Goal: Task Accomplishment & Management: Manage account settings

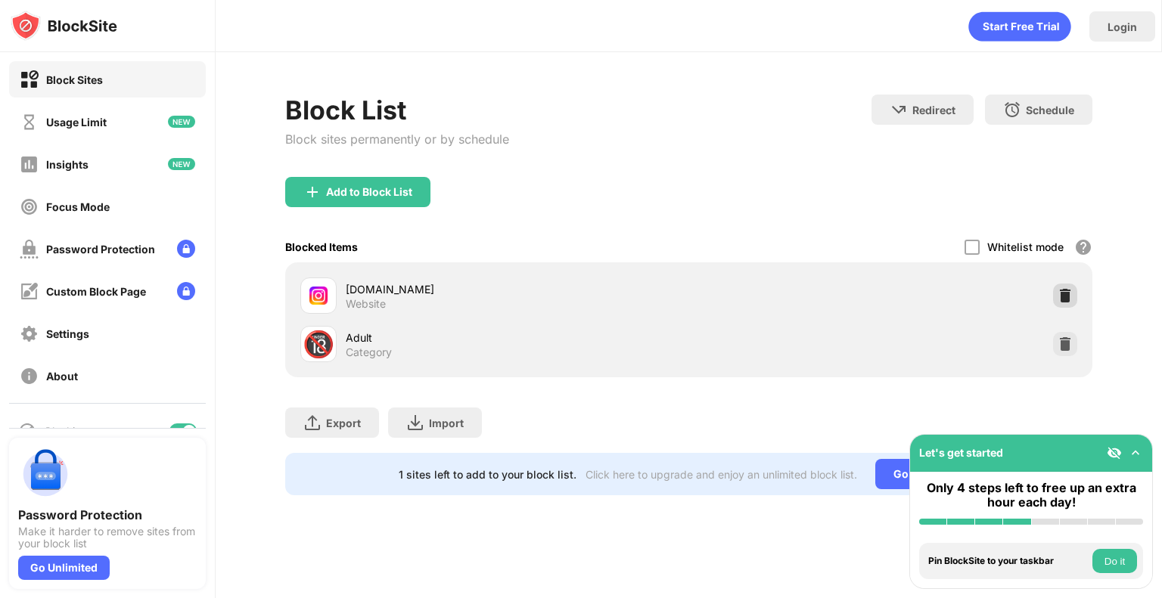
click at [1063, 290] on img at bounding box center [1065, 295] width 15 height 15
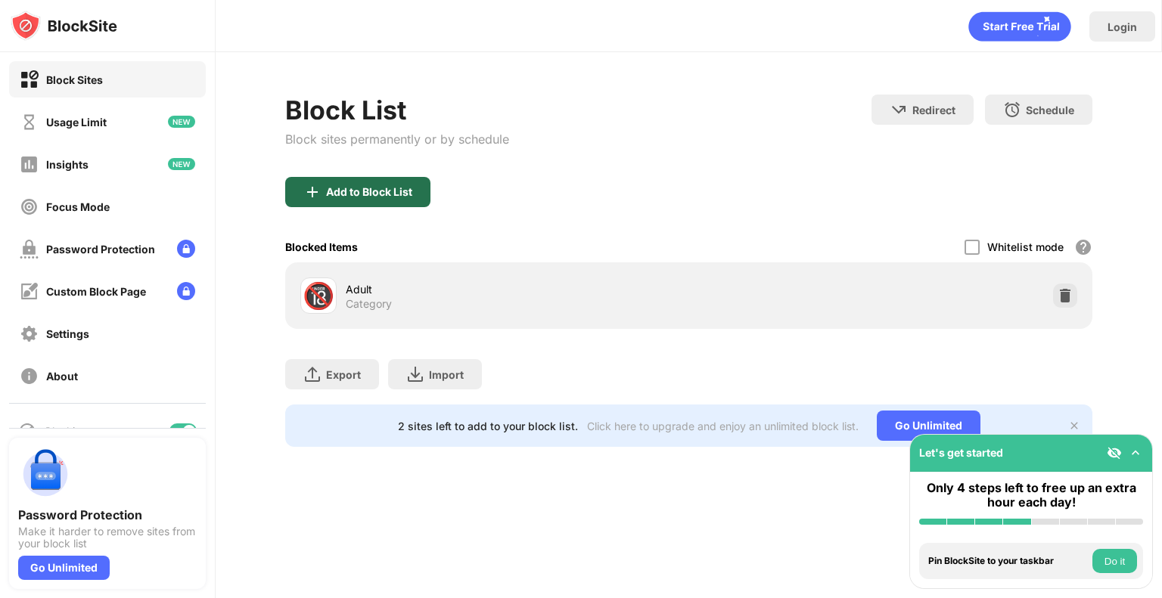
click at [366, 191] on div "Add to Block List" at bounding box center [369, 192] width 86 height 12
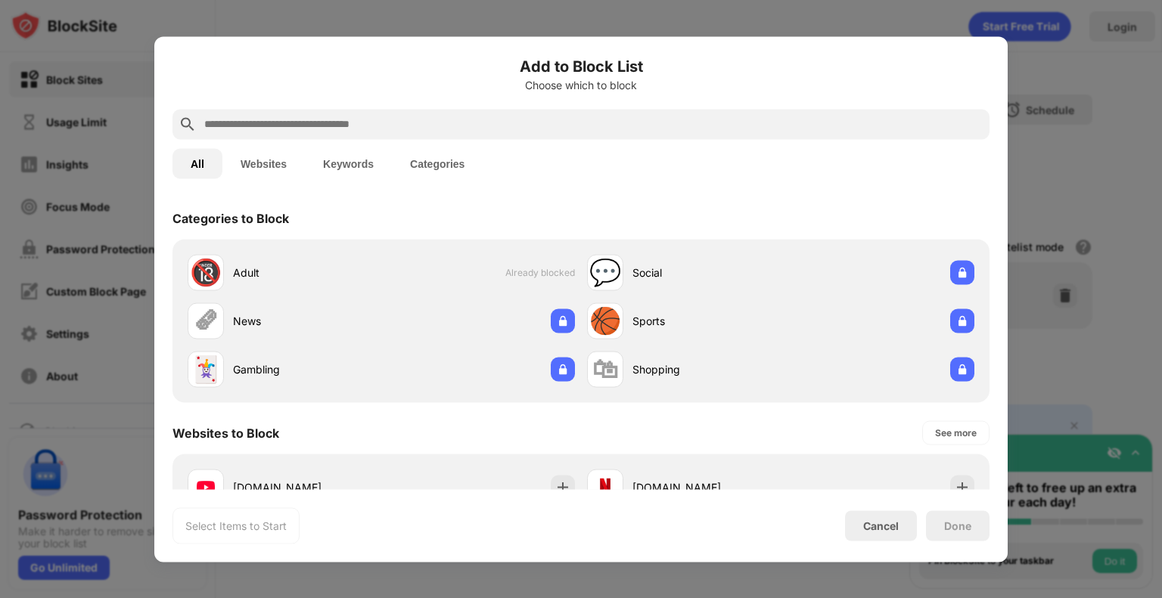
click at [340, 124] on input "text" at bounding box center [593, 124] width 781 height 18
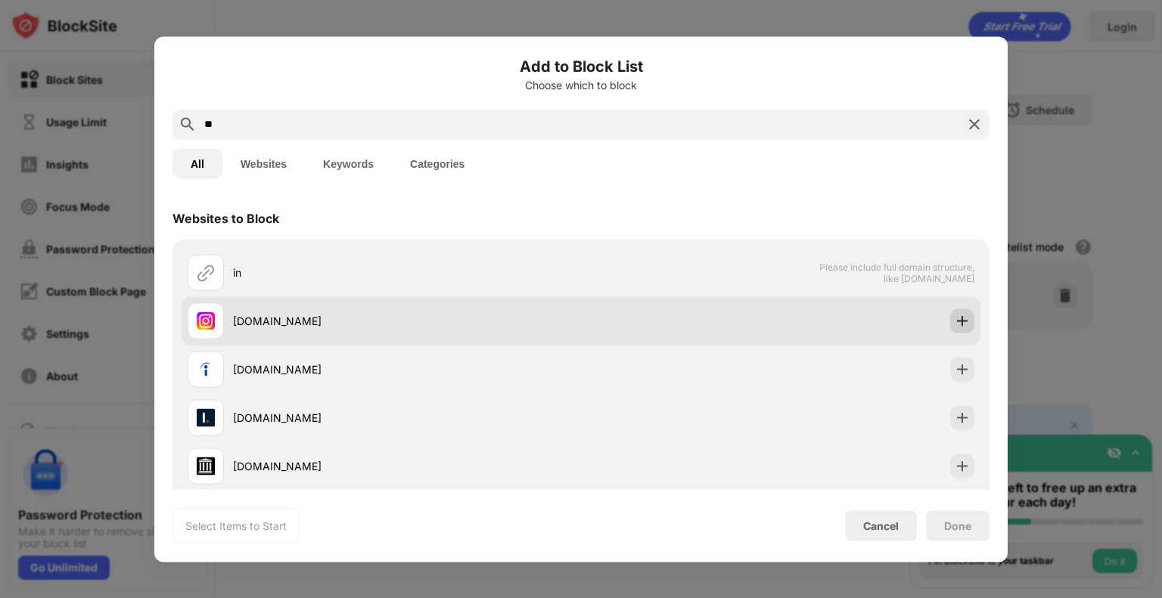
type input "**"
click at [955, 324] on img at bounding box center [962, 320] width 15 height 15
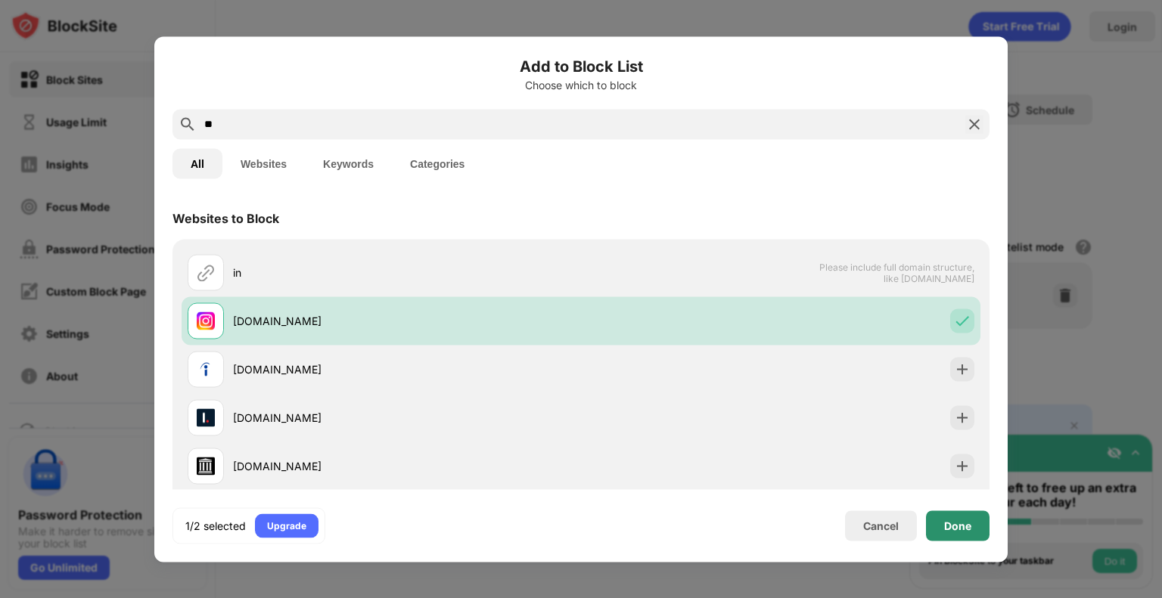
click at [945, 531] on div "Done" at bounding box center [957, 526] width 27 height 12
